Goal: Information Seeking & Learning: Learn about a topic

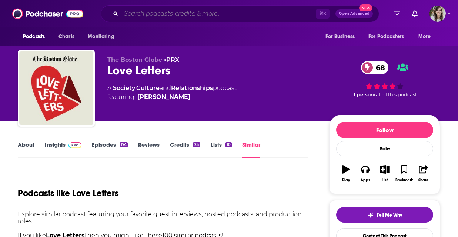
click at [165, 15] on input "Search podcasts, credits, & more..." at bounding box center [218, 14] width 195 height 12
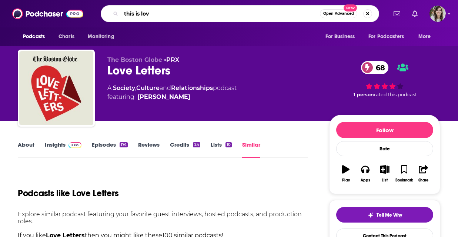
type input "this is love"
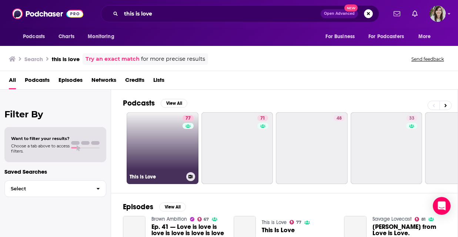
click at [158, 166] on link "77 This is Love" at bounding box center [163, 148] width 72 height 72
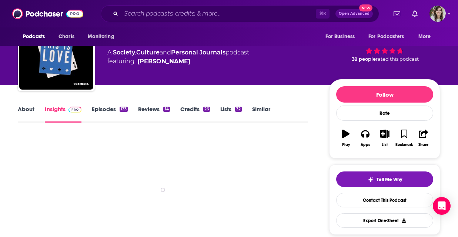
click at [373, 208] on div "Tell Me Why Contact This Podcast Export One-Sheet" at bounding box center [384, 199] width 97 height 56
click at [377, 205] on link "Contact This Podcast" at bounding box center [384, 200] width 97 height 14
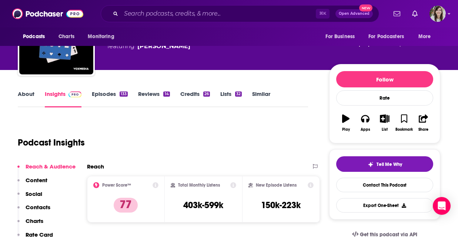
click at [28, 94] on link "About" at bounding box center [26, 98] width 17 height 17
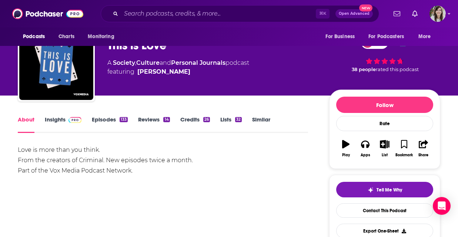
scroll to position [42, 0]
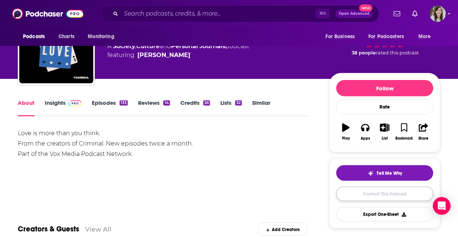
click at [367, 197] on link "Contact This Podcast" at bounding box center [384, 193] width 97 height 14
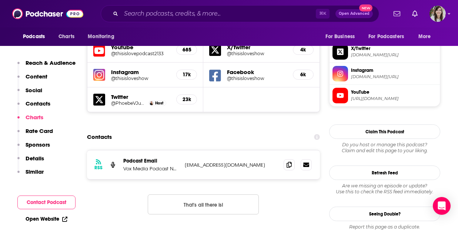
scroll to position [640, 0]
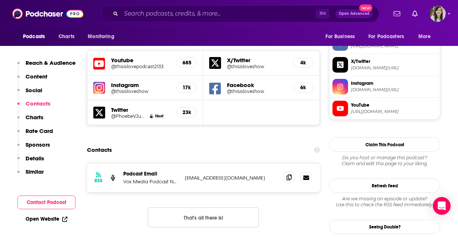
click at [290, 174] on icon at bounding box center [288, 177] width 5 height 6
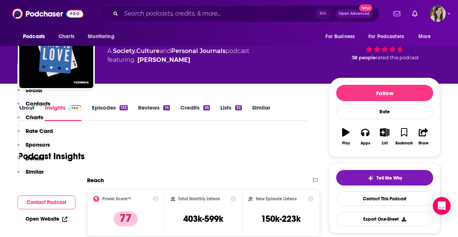
scroll to position [0, 0]
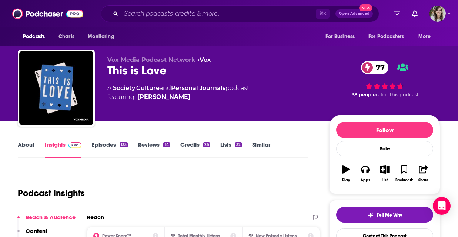
click at [112, 150] on link "Episodes 133" at bounding box center [110, 149] width 36 height 17
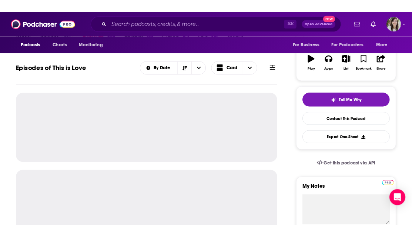
scroll to position [135, 0]
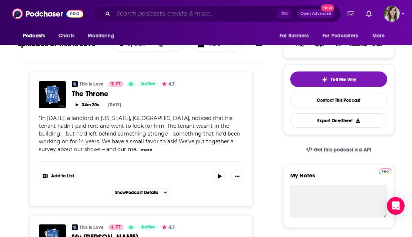
click at [167, 17] on input "Search podcasts, credits, & more..." at bounding box center [195, 14] width 164 height 12
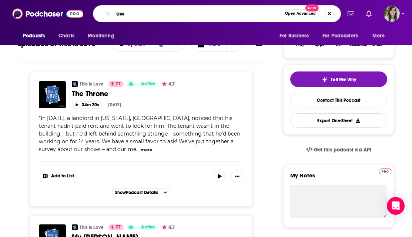
type input "o"
type input "how to be a better huma"
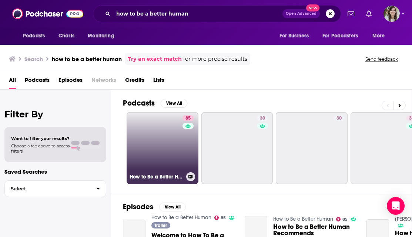
click at [161, 133] on link "85 How to Be a Better Human" at bounding box center [163, 148] width 72 height 72
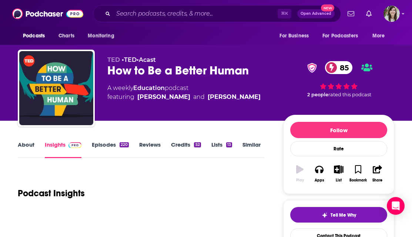
click at [104, 146] on link "Episodes 220" at bounding box center [110, 149] width 37 height 17
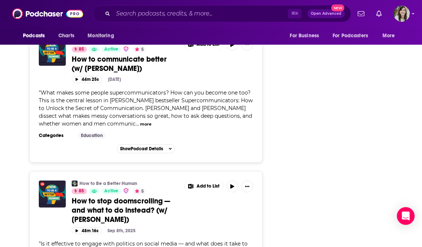
scroll to position [1014, 0]
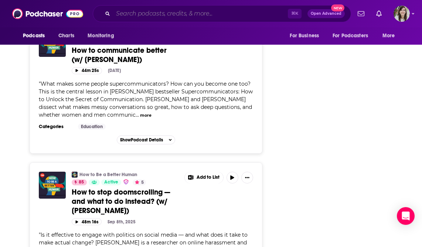
click at [174, 14] on input "Search podcasts, credits, & more..." at bounding box center [200, 14] width 175 height 12
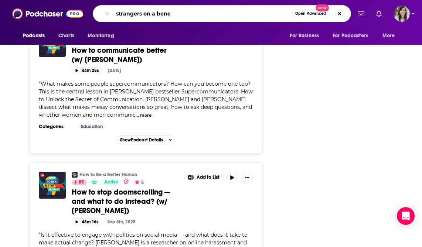
type input "strangers on a bench"
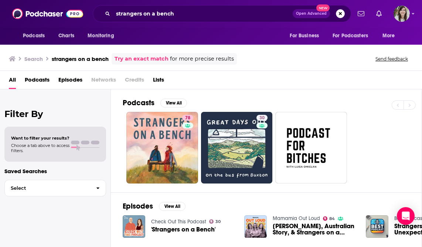
click at [160, 109] on div "Podcasts View All" at bounding box center [272, 105] width 299 height 14
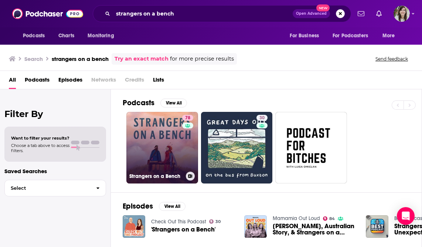
click at [156, 134] on link "78 Strangers on a Bench" at bounding box center [163, 148] width 72 height 72
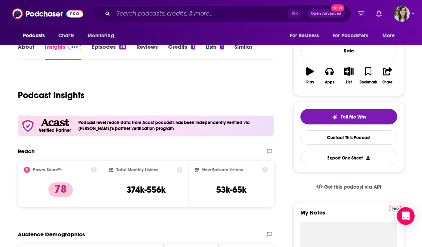
scroll to position [72, 0]
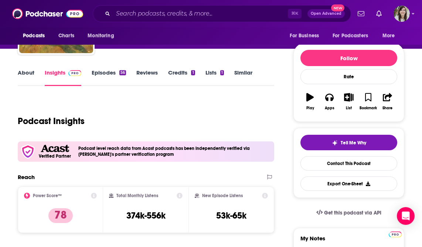
click at [112, 74] on link "Episodes 56" at bounding box center [109, 77] width 34 height 17
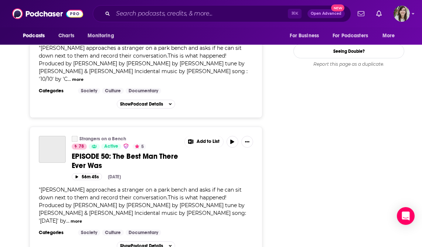
scroll to position [967, 0]
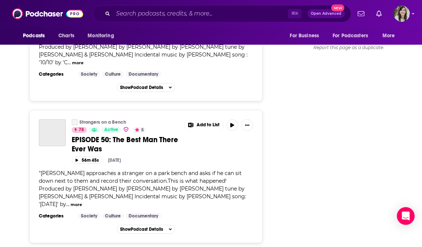
click at [161, 140] on span "EPISODE 50: The Best Man There Ever Was" at bounding box center [125, 144] width 107 height 18
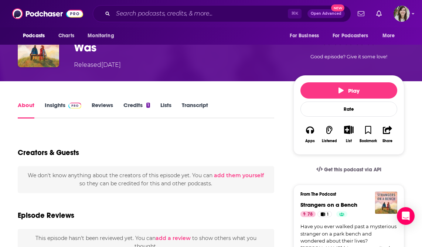
scroll to position [84, 0]
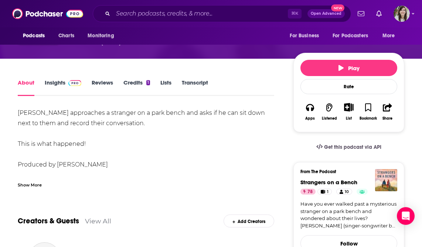
click at [198, 80] on link "Transcript" at bounding box center [195, 87] width 26 height 17
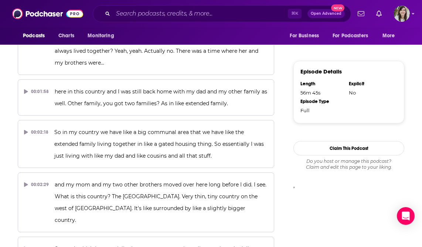
scroll to position [563, 0]
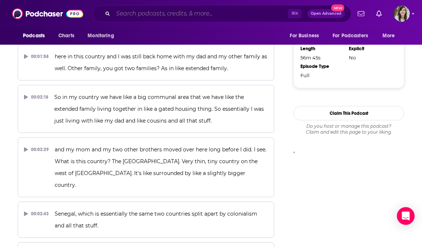
click at [162, 13] on input "Search podcasts, credits, & more..." at bounding box center [200, 14] width 175 height 12
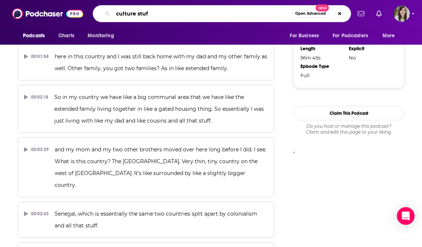
type input "culture stufy"
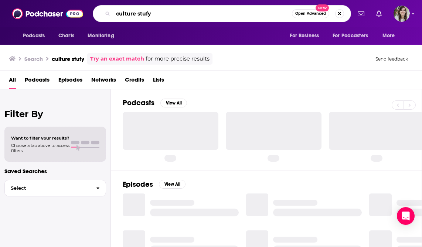
click at [149, 15] on input "culture stufy" at bounding box center [202, 14] width 179 height 12
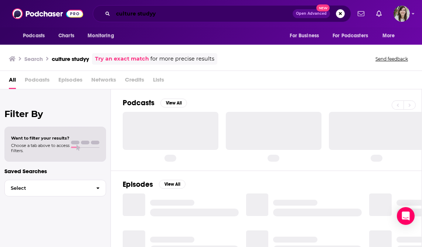
click at [154, 16] on input "culture studyy" at bounding box center [203, 14] width 180 height 12
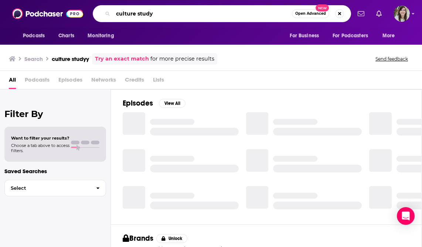
type input "culture study"
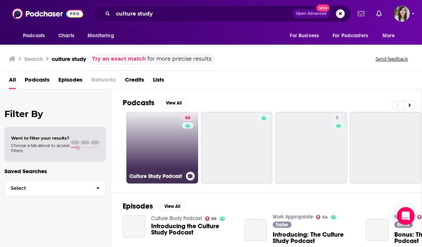
click at [155, 156] on link "66 Culture Study Podcast" at bounding box center [163, 148] width 72 height 72
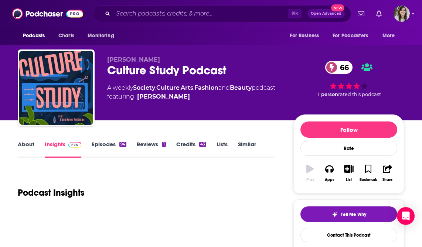
click at [102, 144] on link "Episodes 94" at bounding box center [109, 149] width 35 height 17
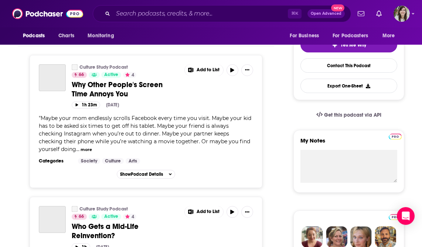
scroll to position [171, 0]
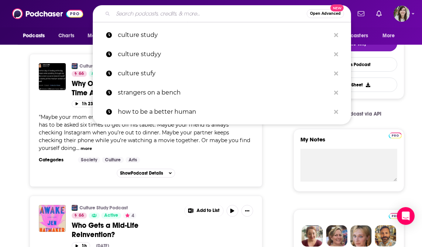
click at [185, 12] on input "Search podcasts, credits, & more..." at bounding box center [210, 14] width 194 height 12
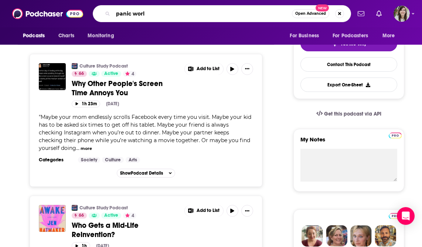
type input "panic world"
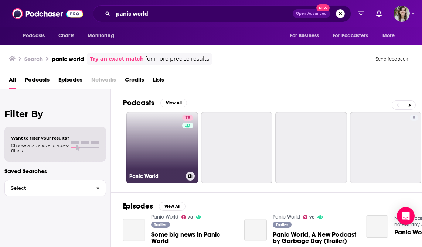
click at [154, 154] on link "78 Panic World" at bounding box center [163, 148] width 72 height 72
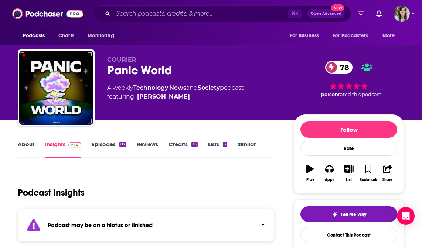
click at [110, 148] on link "Episodes 87" at bounding box center [109, 149] width 35 height 17
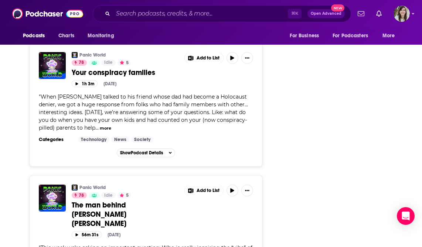
scroll to position [1179, 0]
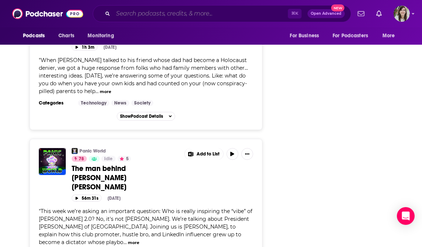
click at [155, 17] on input "Search podcasts, credits, & more..." at bounding box center [200, 14] width 175 height 12
paste input "My So-Called Midlife with Reshma Saujani"
type input "My So-Called Midlife with Reshma Saujani"
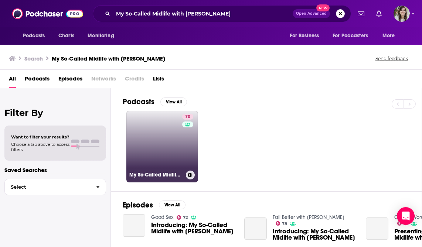
click at [166, 133] on link "70 My So-Called Midlife with Reshma Saujani" at bounding box center [163, 147] width 72 height 72
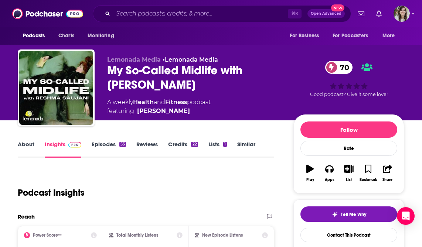
click at [98, 146] on link "Episodes 55" at bounding box center [109, 149] width 34 height 17
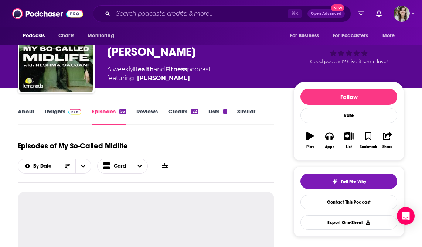
scroll to position [102, 0]
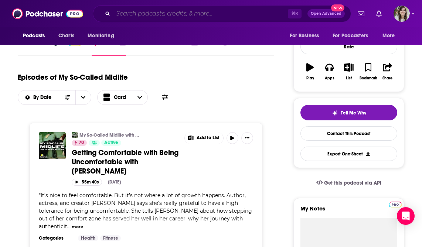
click at [181, 11] on input "Search podcasts, credits, & more..." at bounding box center [200, 14] width 175 height 12
paste input "Reality Life with Kate Casey"
type input "Reality Life with Kate Casey"
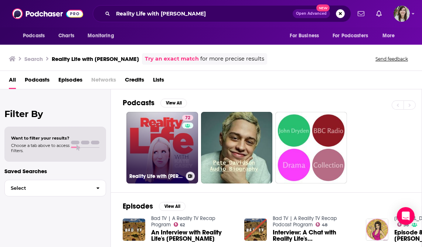
click at [162, 155] on link "72 Reality Life with Kate Casey" at bounding box center [163, 148] width 72 height 72
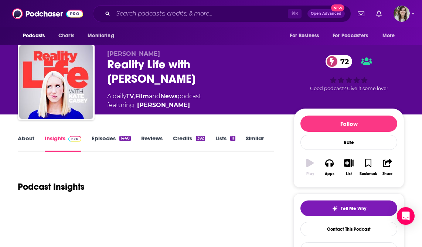
scroll to position [55, 0]
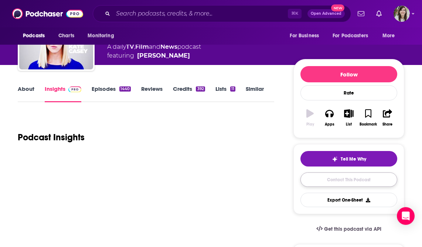
click at [350, 179] on link "Contact This Podcast" at bounding box center [349, 180] width 97 height 14
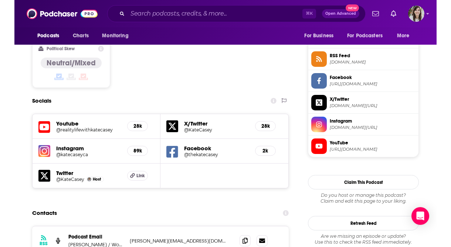
scroll to position [656, 0]
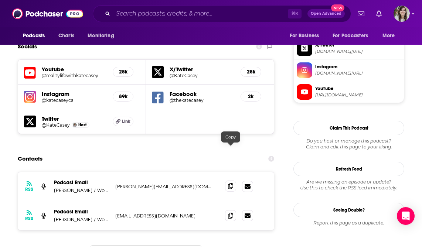
click at [231, 183] on icon at bounding box center [230, 186] width 5 height 6
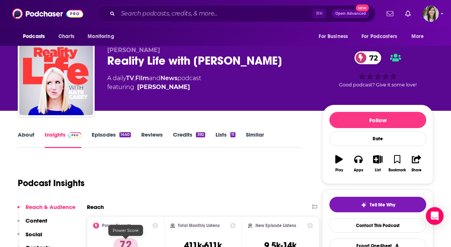
scroll to position [0, 0]
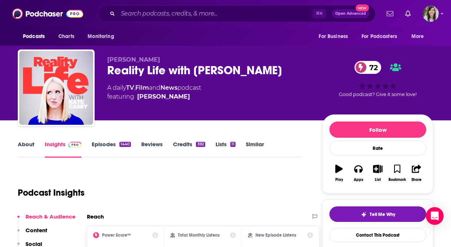
click at [103, 144] on link "Episodes 1440" at bounding box center [111, 149] width 39 height 17
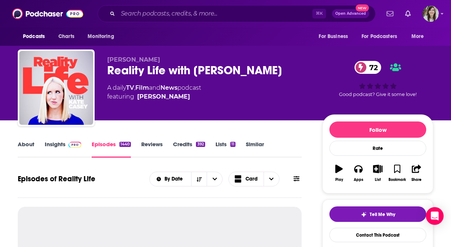
click at [34, 145] on link "About" at bounding box center [26, 149] width 17 height 17
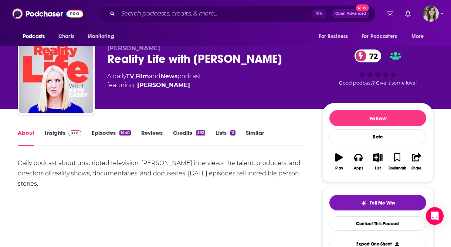
scroll to position [13, 0]
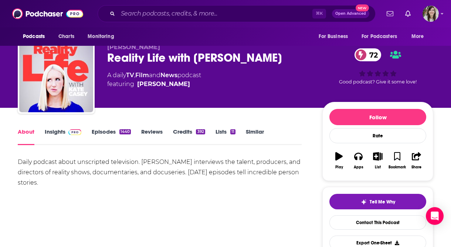
click at [109, 131] on link "Episodes 1440" at bounding box center [111, 136] width 39 height 17
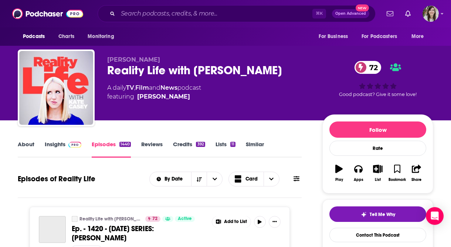
click at [30, 146] on link "About" at bounding box center [26, 149] width 17 height 17
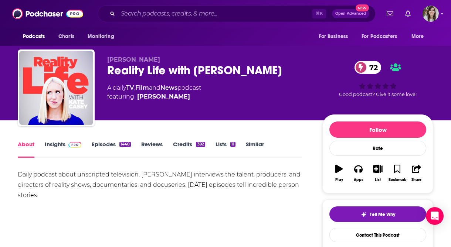
click at [97, 144] on link "Episodes 1440" at bounding box center [111, 149] width 39 height 17
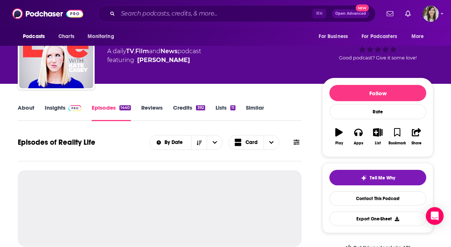
scroll to position [69, 0]
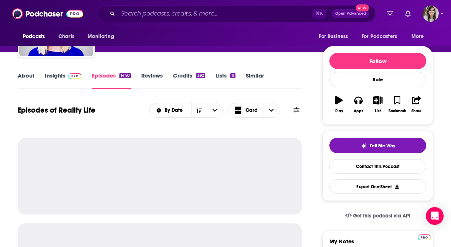
click at [30, 77] on link "About" at bounding box center [26, 80] width 17 height 17
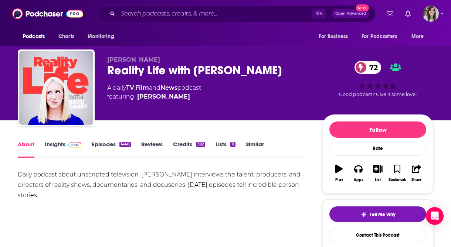
click at [109, 145] on link "Episodes 1440" at bounding box center [111, 149] width 39 height 17
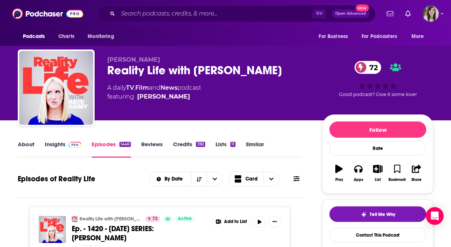
scroll to position [113, 0]
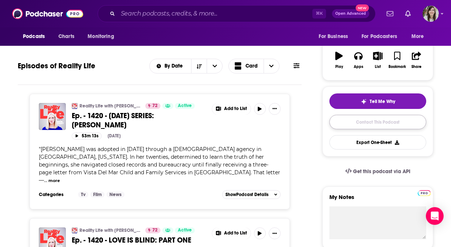
click at [370, 126] on link "Contact This Podcast" at bounding box center [378, 122] width 97 height 14
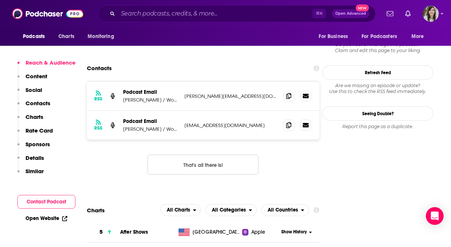
scroll to position [692, 0]
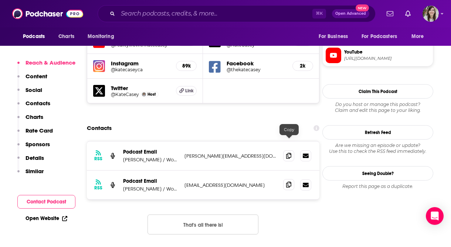
click at [290, 182] on icon at bounding box center [288, 185] width 5 height 6
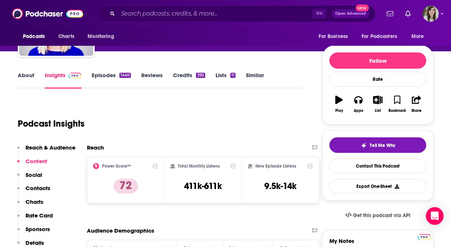
scroll to position [0, 0]
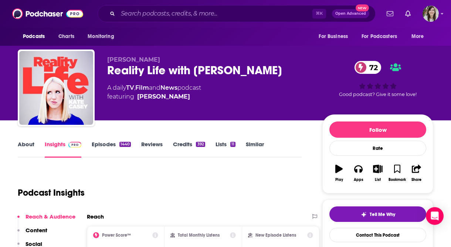
click at [103, 144] on link "Episodes 1440" at bounding box center [111, 149] width 39 height 17
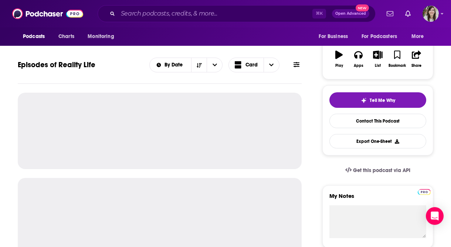
scroll to position [132, 0]
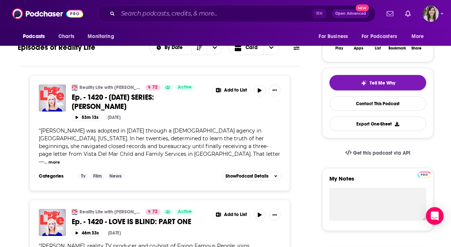
click at [60, 159] on button "more" at bounding box center [53, 162] width 11 height 6
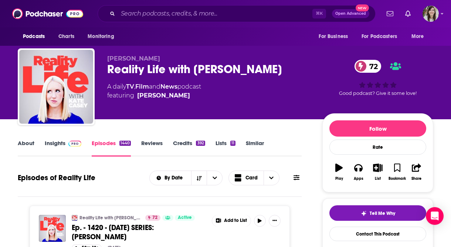
scroll to position [84, 0]
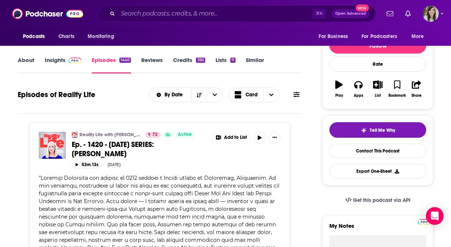
click at [154, 144] on span "Ep. - 1420 - SATURDAY SERIES: DAROLYN BELLEMEUR" at bounding box center [113, 149] width 82 height 18
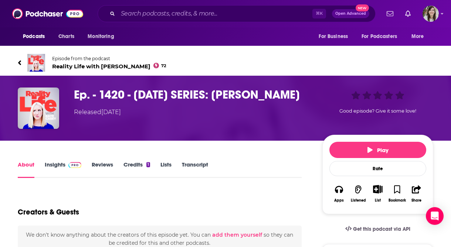
click at [187, 168] on link "Transcript" at bounding box center [195, 169] width 26 height 17
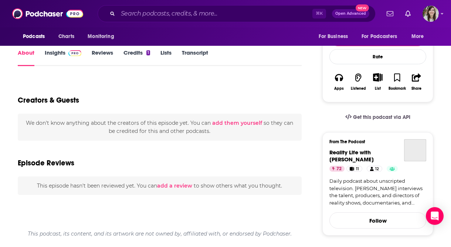
scroll to position [111, 0]
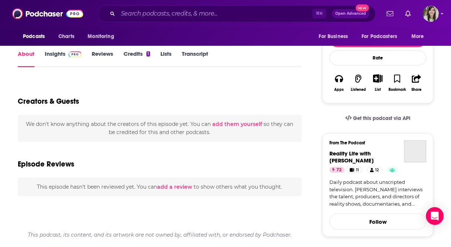
click at [204, 55] on link "Transcript" at bounding box center [195, 58] width 26 height 17
click at [195, 55] on link "Transcript" at bounding box center [195, 58] width 26 height 17
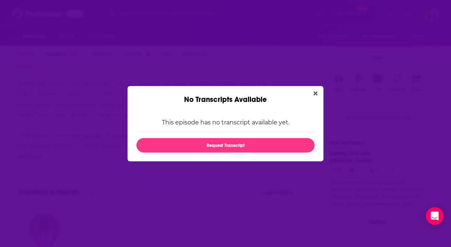
scroll to position [0, 0]
click at [314, 90] on button "Close" at bounding box center [316, 93] width 10 height 9
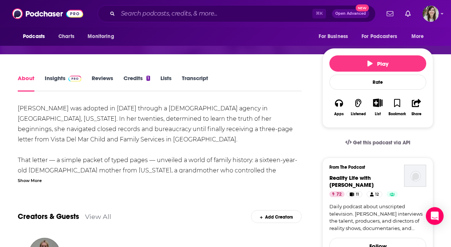
scroll to position [70, 0]
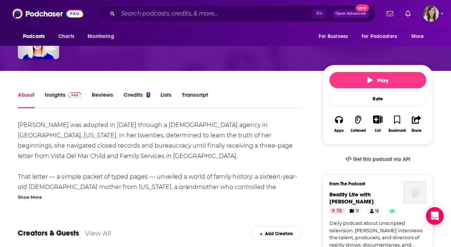
click at [64, 96] on link "Insights" at bounding box center [63, 99] width 37 height 17
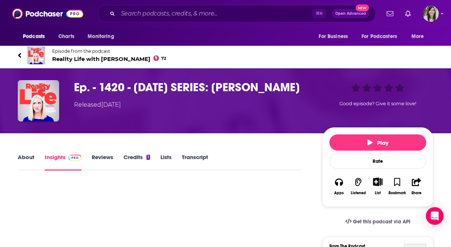
scroll to position [16, 0]
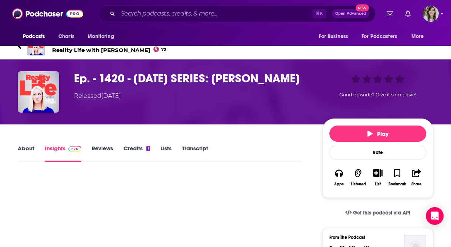
click at [20, 49] on icon at bounding box center [20, 46] width 4 height 7
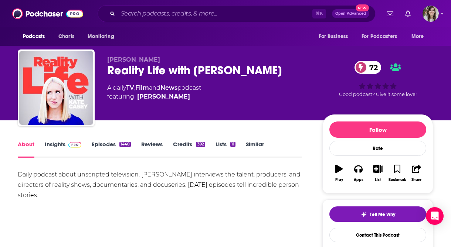
click at [101, 147] on link "Episodes 1440" at bounding box center [111, 149] width 39 height 17
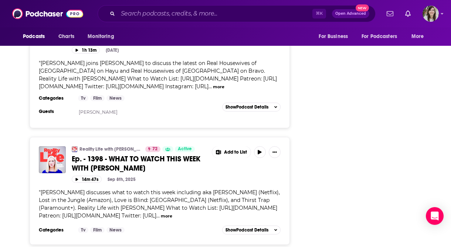
scroll to position [3041, 0]
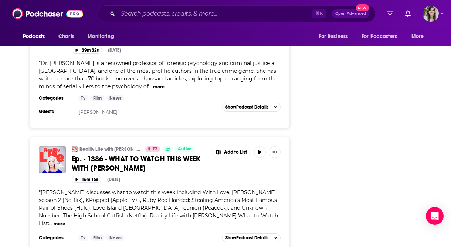
scroll to position [4532, 0]
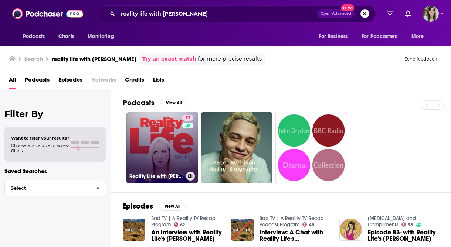
click at [181, 152] on link "72 Reality Life with Kate Casey" at bounding box center [163, 148] width 72 height 72
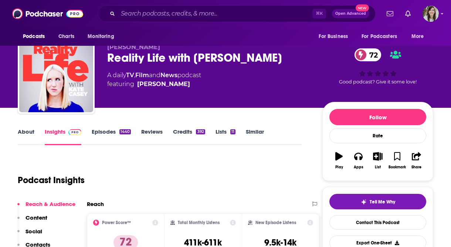
scroll to position [15, 0]
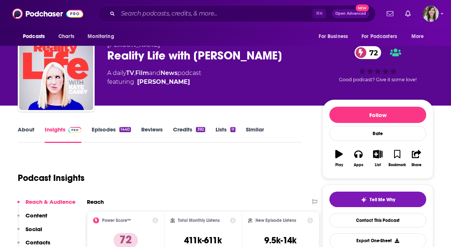
click at [98, 131] on link "Episodes 1440" at bounding box center [111, 134] width 39 height 17
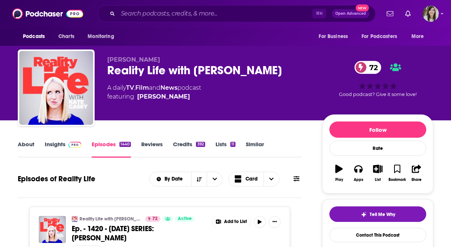
scroll to position [131, 0]
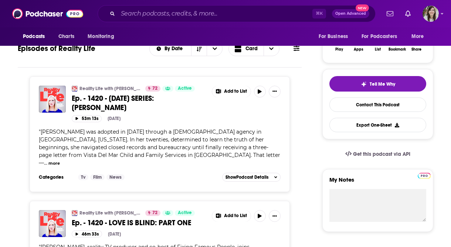
click at [60, 161] on button "more" at bounding box center [53, 164] width 11 height 6
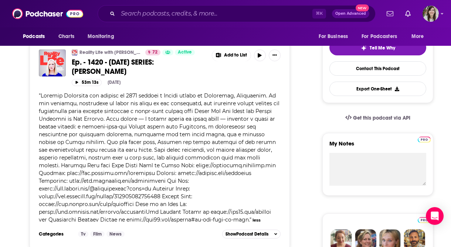
scroll to position [182, 0]
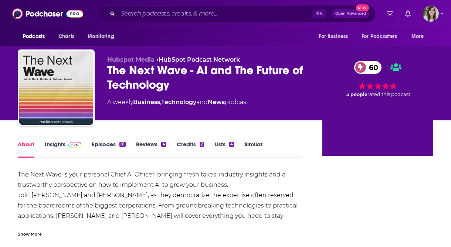
click at [59, 148] on link "Insights" at bounding box center [63, 149] width 37 height 17
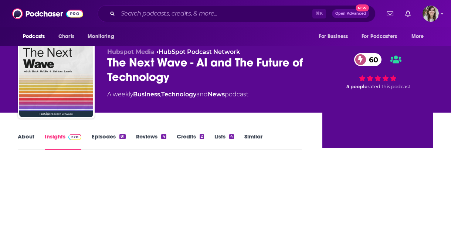
scroll to position [82, 0]
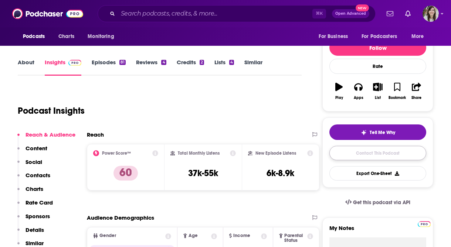
click at [355, 155] on link "Contact This Podcast" at bounding box center [378, 153] width 97 height 14
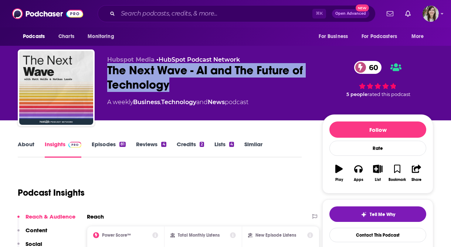
drag, startPoint x: 179, startPoint y: 89, endPoint x: 102, endPoint y: 73, distance: 78.6
click at [102, 73] on div "Hubspot Media • HubSpot Podcast Network The Next Wave - AI and The Future of Te…" at bounding box center [226, 90] width 416 height 80
copy h2 "The Next Wave - AI and The Future of Technology"
click at [96, 146] on link "Episodes 81" at bounding box center [109, 149] width 34 height 17
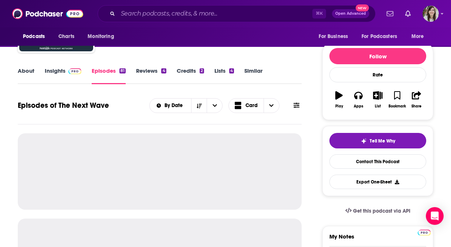
scroll to position [95, 0]
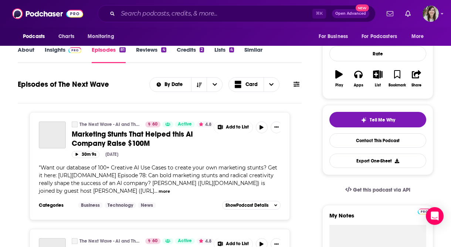
click at [128, 138] on span "Marketing Stunts That Helped this AI Company Raise $100M" at bounding box center [132, 139] width 121 height 18
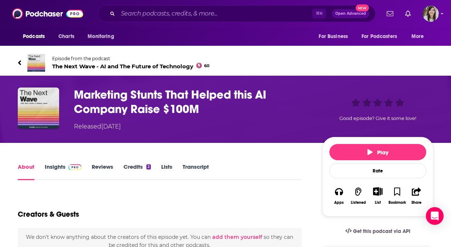
click at [199, 172] on link "Transcript" at bounding box center [196, 172] width 26 height 17
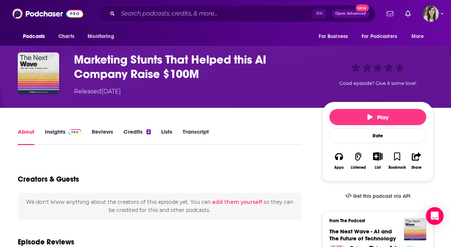
scroll to position [37, 0]
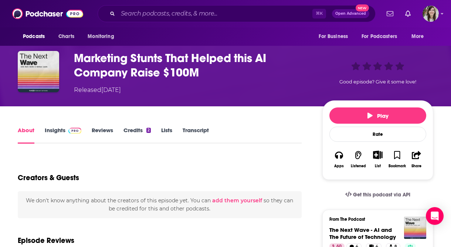
click at [196, 130] on link "Transcript" at bounding box center [196, 135] width 26 height 17
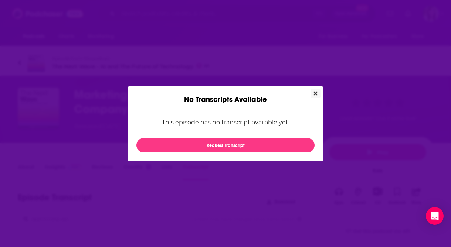
click at [316, 93] on icon "Close" at bounding box center [316, 93] width 4 height 4
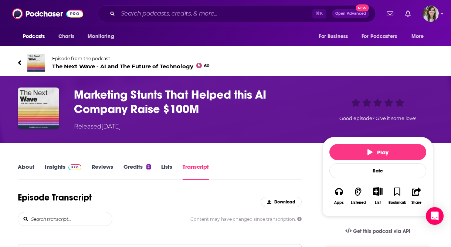
click at [176, 94] on h3 "Marketing Stunts That Helped this AI Company Raise $100M" at bounding box center [192, 102] width 237 height 29
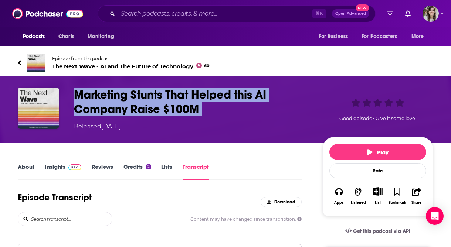
click at [176, 94] on h3 "Marketing Stunts That Helped this AI Company Raise $100M" at bounding box center [192, 102] width 237 height 29
copy h3 "Marketing Stunts That Helped this AI Company Raise $100M"
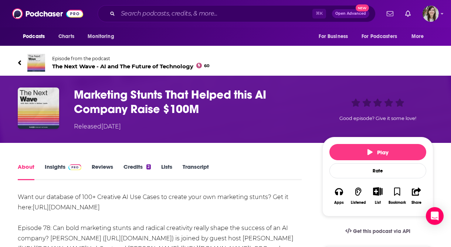
drag, startPoint x: 52, startPoint y: 66, endPoint x: 235, endPoint y: 66, distance: 182.7
drag, startPoint x: 235, startPoint y: 66, endPoint x: 50, endPoint y: 66, distance: 185.3
click at [50, 67] on div "Episode from the podcast The Next Wave - AI and The Future of Technology 60" at bounding box center [226, 63] width 416 height 30
copy span "The Next Wave - AI and The Future of Technology 60"
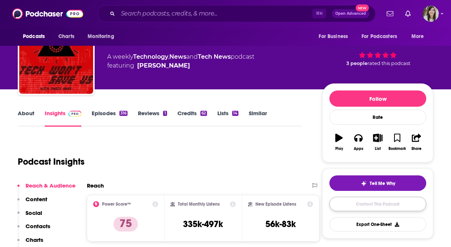
click at [362, 203] on link "Contact This Podcast" at bounding box center [378, 204] width 97 height 14
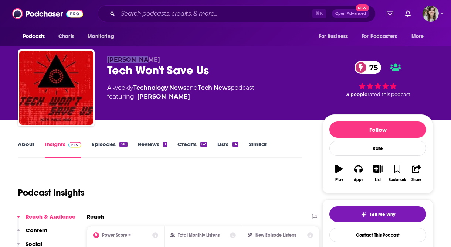
drag, startPoint x: 144, startPoint y: 59, endPoint x: 98, endPoint y: 58, distance: 45.9
click at [98, 58] on div "[PERSON_NAME] Tech Won't Save Us 75 A weekly Technology , News and Tech News po…" at bounding box center [226, 90] width 416 height 80
copy span "Paris Marx"
click at [36, 145] on div "About" at bounding box center [31, 149] width 27 height 17
click at [28, 145] on link "About" at bounding box center [26, 149] width 17 height 17
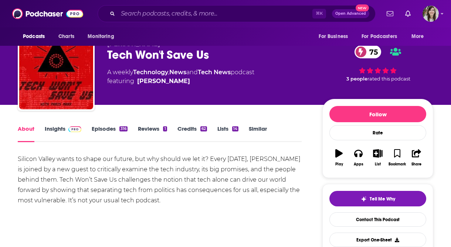
scroll to position [21, 0]
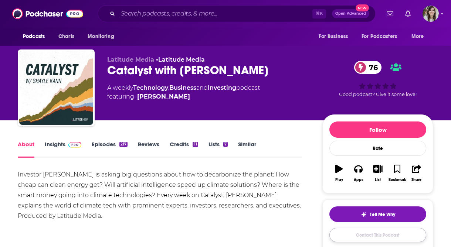
click at [333, 235] on link "Contact This Podcast" at bounding box center [378, 235] width 97 height 14
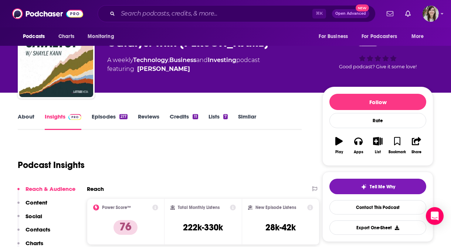
scroll to position [50, 0]
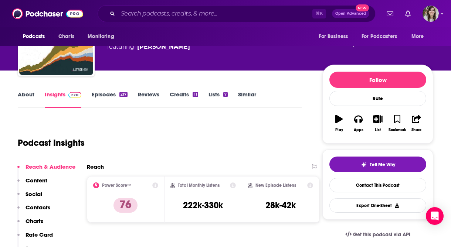
click at [103, 94] on link "Episodes 217" at bounding box center [110, 99] width 36 height 17
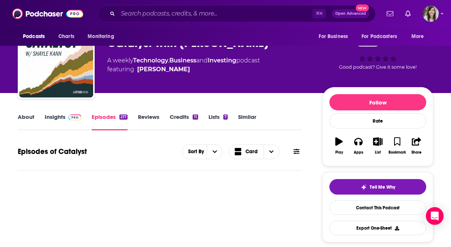
scroll to position [47, 0]
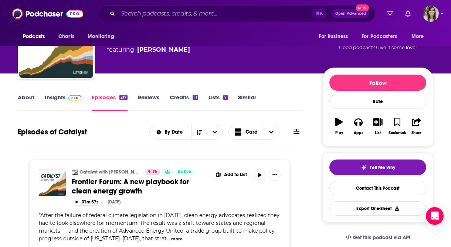
click at [145, 183] on span "Frontier Forum: A new playbook for clean energy growth" at bounding box center [131, 187] width 118 height 18
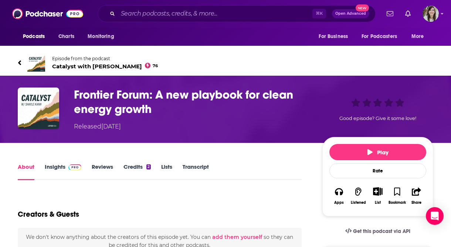
click at [190, 166] on link "Transcript" at bounding box center [196, 172] width 26 height 17
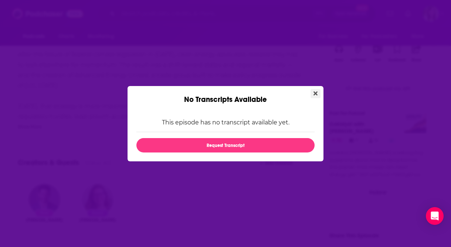
click at [311, 90] on button "Close" at bounding box center [316, 93] width 10 height 9
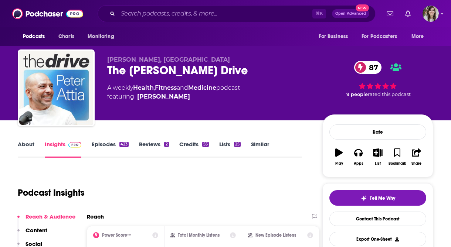
scroll to position [87, 0]
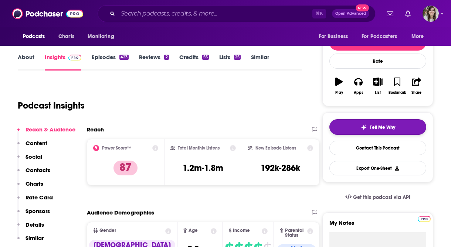
click at [372, 135] on button "Tell Me Why" at bounding box center [378, 127] width 97 height 16
click at [373, 146] on link "Contact This Podcast" at bounding box center [378, 148] width 97 height 14
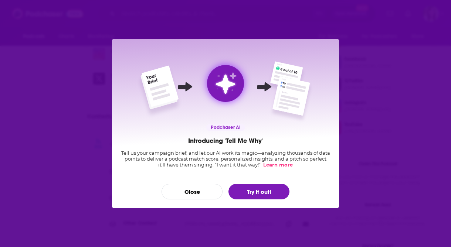
scroll to position [0, 0]
click at [199, 193] on button "Close" at bounding box center [192, 192] width 61 height 16
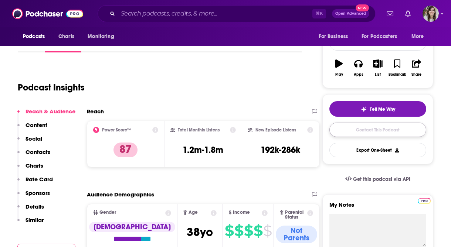
click at [352, 132] on link "Contact This Podcast" at bounding box center [378, 130] width 97 height 14
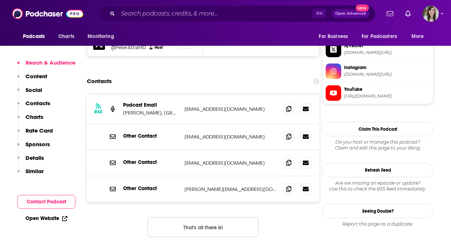
scroll to position [701, 0]
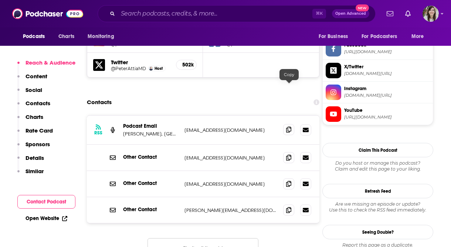
click at [292, 124] on span at bounding box center [288, 129] width 11 height 11
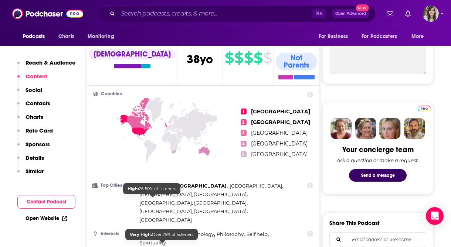
scroll to position [0, 0]
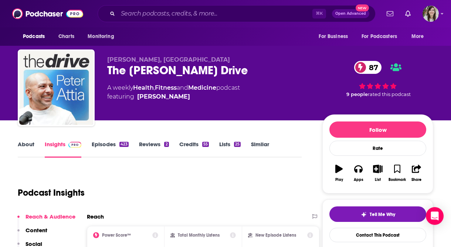
click at [101, 153] on link "Episodes 423" at bounding box center [110, 149] width 37 height 17
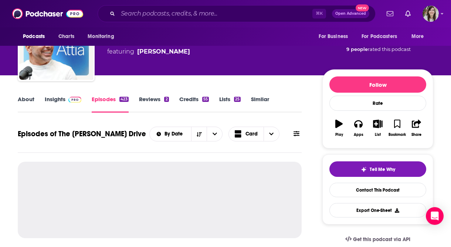
scroll to position [61, 0]
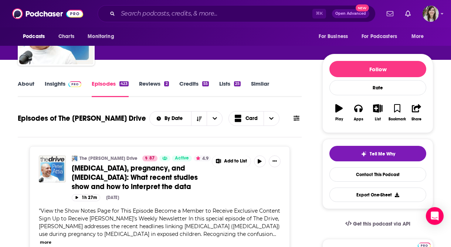
click at [173, 168] on span "Tylenol, pregnancy, and autism: What recent studies show and how to interpret t…" at bounding box center [135, 178] width 126 height 28
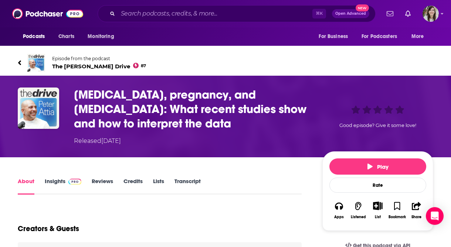
click at [189, 181] on link "Transcript" at bounding box center [188, 186] width 26 height 17
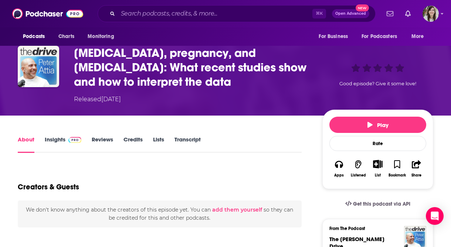
click at [189, 145] on link "Transcript" at bounding box center [188, 144] width 26 height 17
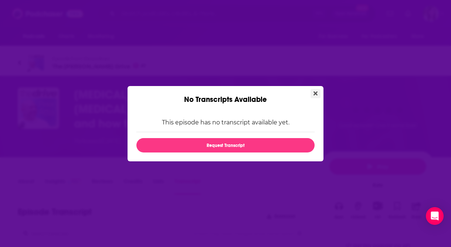
click at [316, 91] on icon "Close" at bounding box center [316, 94] width 4 height 6
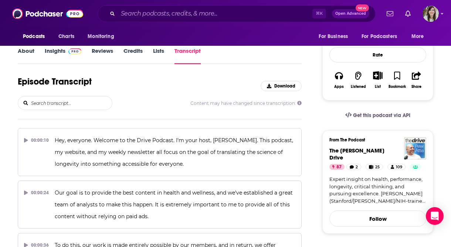
scroll to position [153, 0]
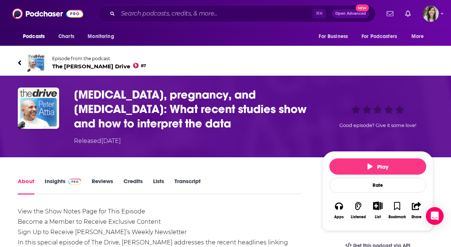
click at [74, 61] on span "Episode from the podcast The Peter Attia Drive 87" at bounding box center [99, 63] width 94 height 14
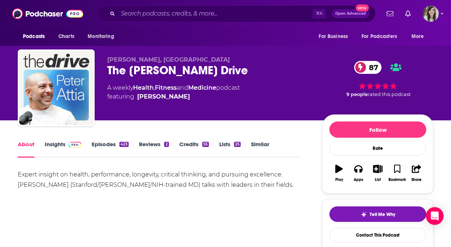
scroll to position [1, 0]
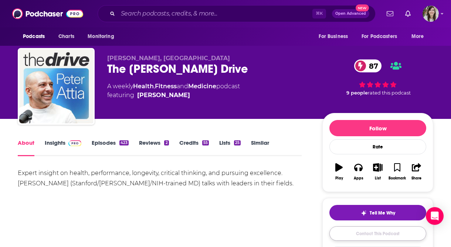
click at [371, 232] on link "Contact This Podcast" at bounding box center [378, 234] width 97 height 14
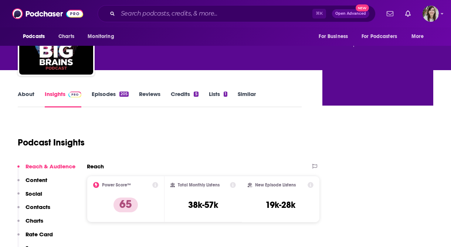
scroll to position [71, 0]
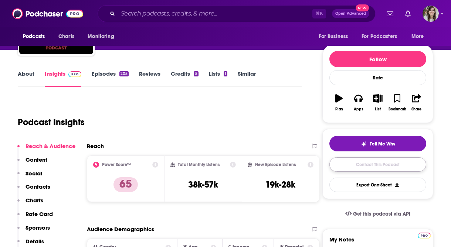
click at [344, 158] on link "Contact This Podcast" at bounding box center [378, 165] width 97 height 14
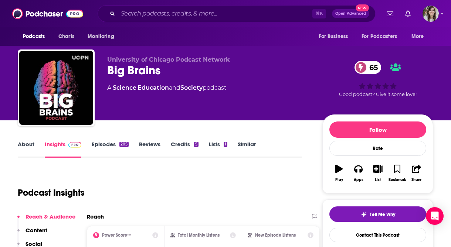
click at [21, 142] on link "About" at bounding box center [26, 149] width 17 height 17
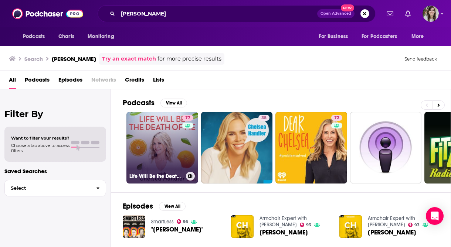
click at [165, 149] on link "77 Life Will Be the Death of Me with [PERSON_NAME]" at bounding box center [163, 148] width 72 height 72
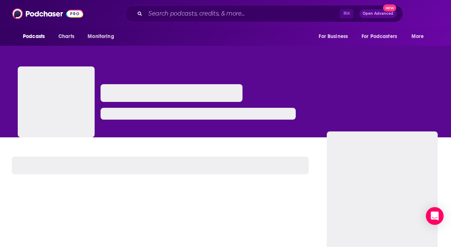
scroll to position [45, 0]
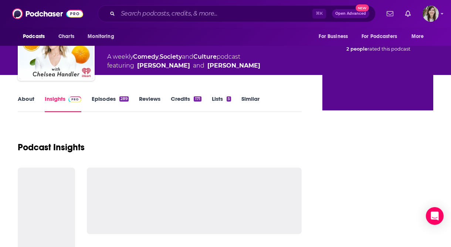
click at [104, 106] on link "Episodes 289" at bounding box center [110, 103] width 37 height 17
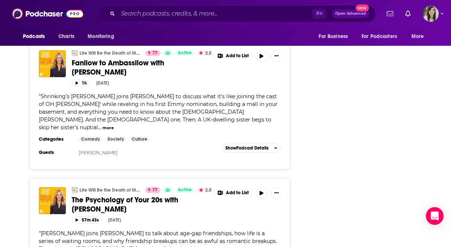
scroll to position [1478, 0]
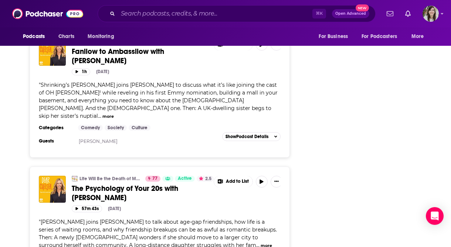
drag, startPoint x: 122, startPoint y: 113, endPoint x: 178, endPoint y: 105, distance: 56.9
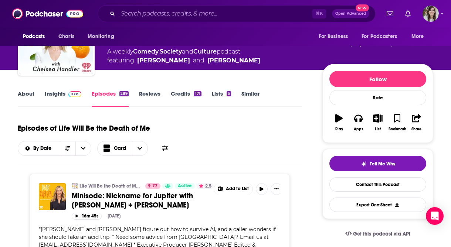
scroll to position [0, 0]
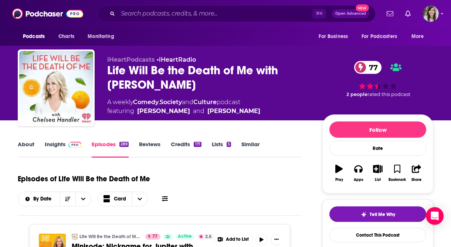
click at [59, 146] on link "Insights" at bounding box center [63, 149] width 37 height 17
